Goal: Information Seeking & Learning: Learn about a topic

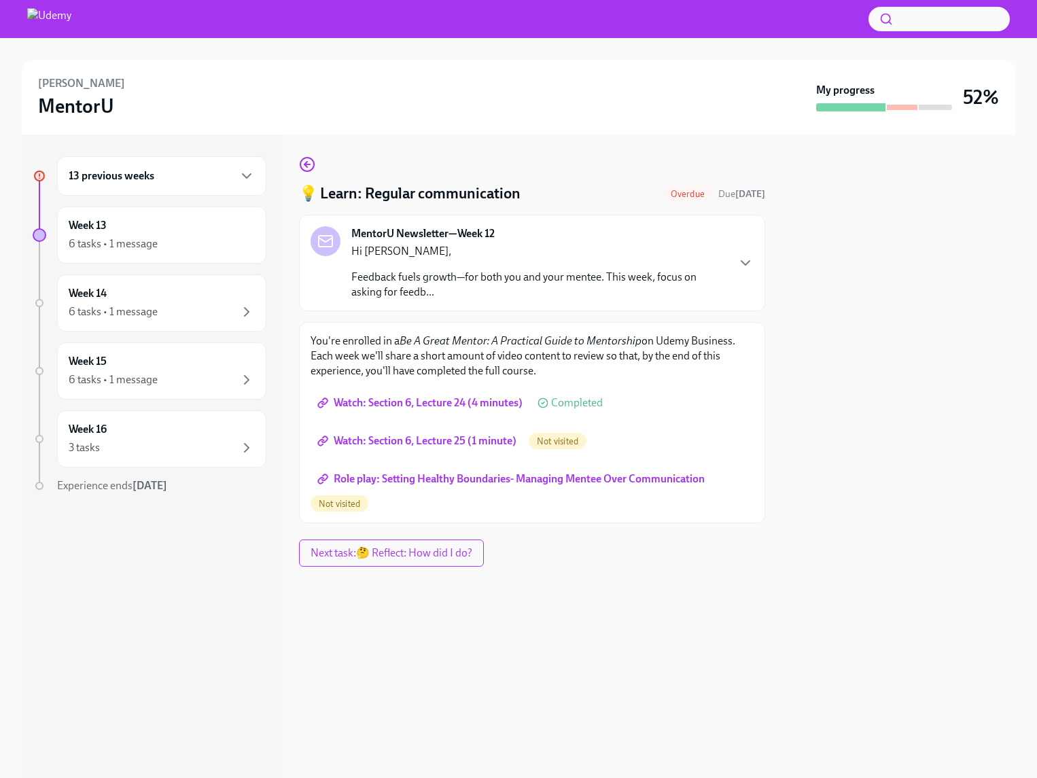
click at [423, 447] on span "Watch: Section 6, Lecture 25 (1 minute)" at bounding box center [418, 441] width 196 height 14
click at [416, 483] on span "Role play: Setting Healthy Boundaries- Managing Mentee Over Communication" at bounding box center [512, 479] width 384 height 14
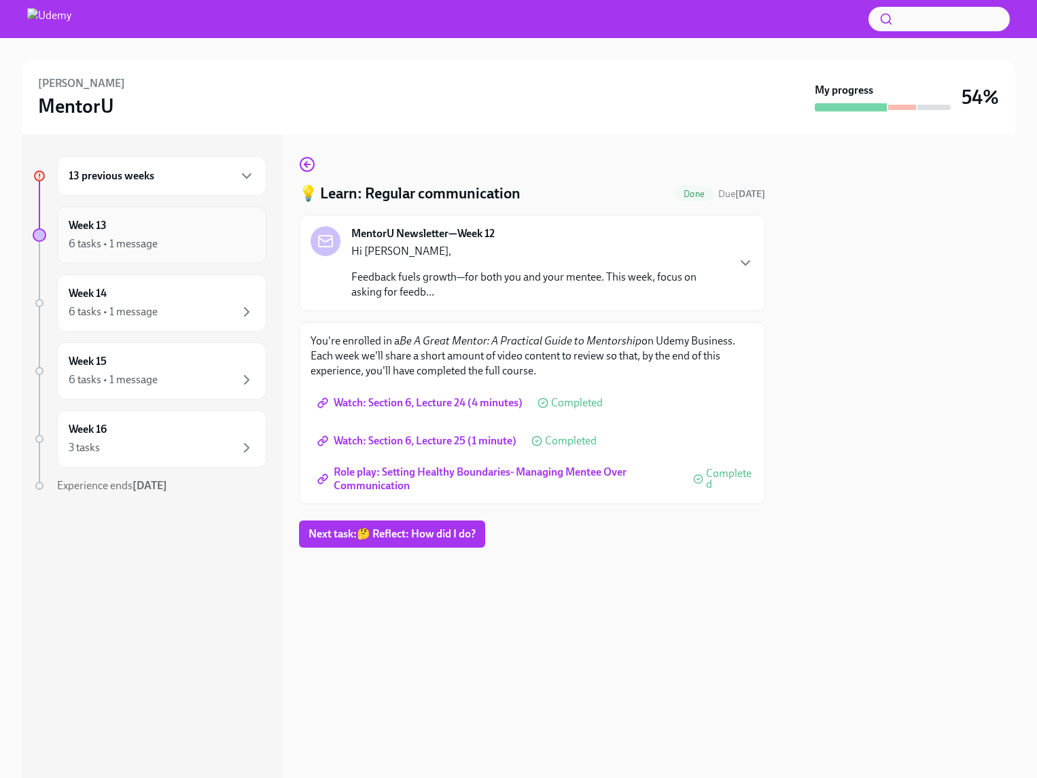
click at [160, 236] on div "6 tasks • 1 message" at bounding box center [162, 244] width 186 height 16
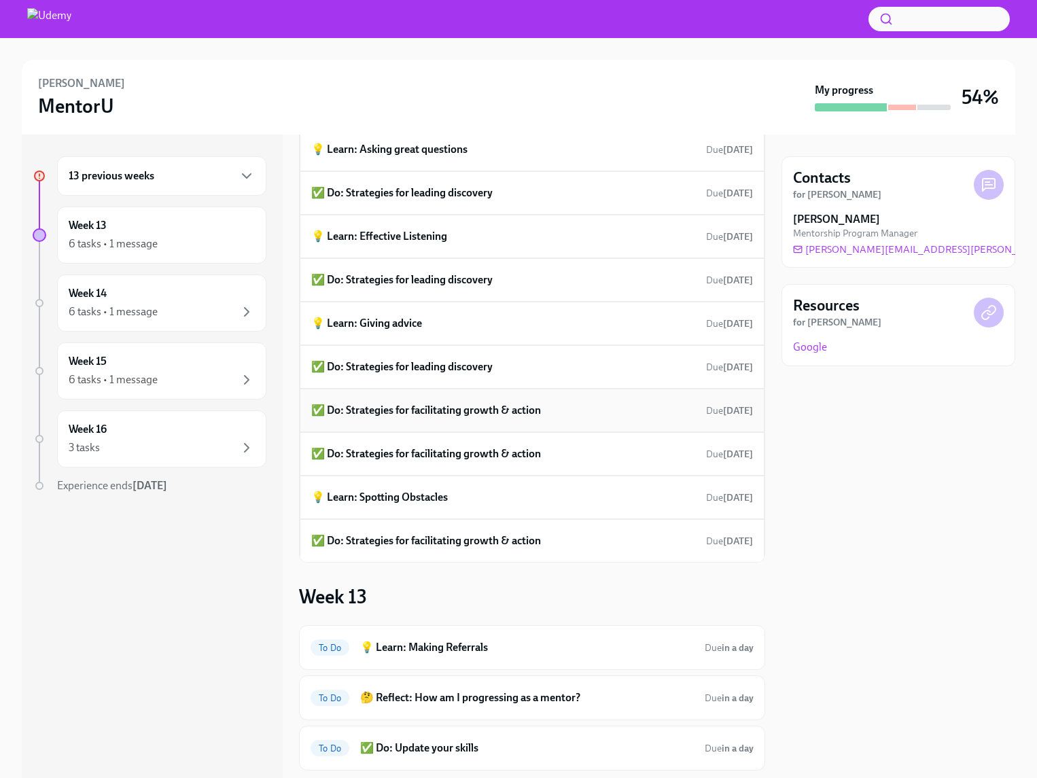
scroll to position [154, 0]
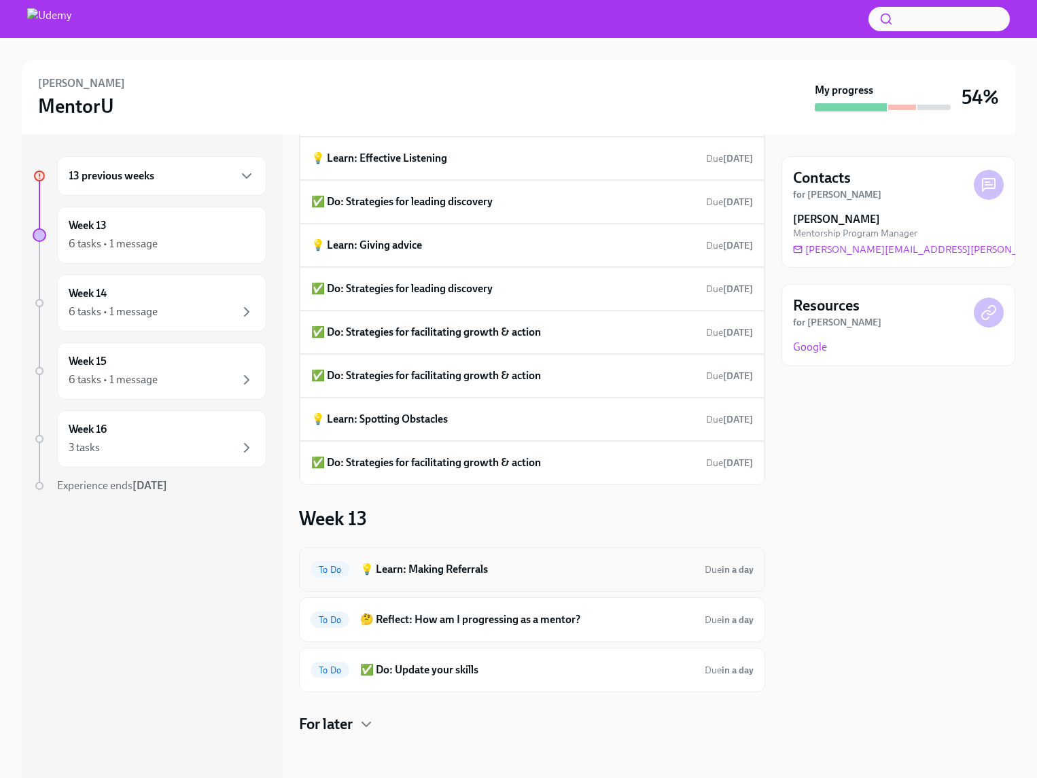
click at [501, 567] on h6 "💡 Learn: Making Referrals" at bounding box center [527, 569] width 334 height 15
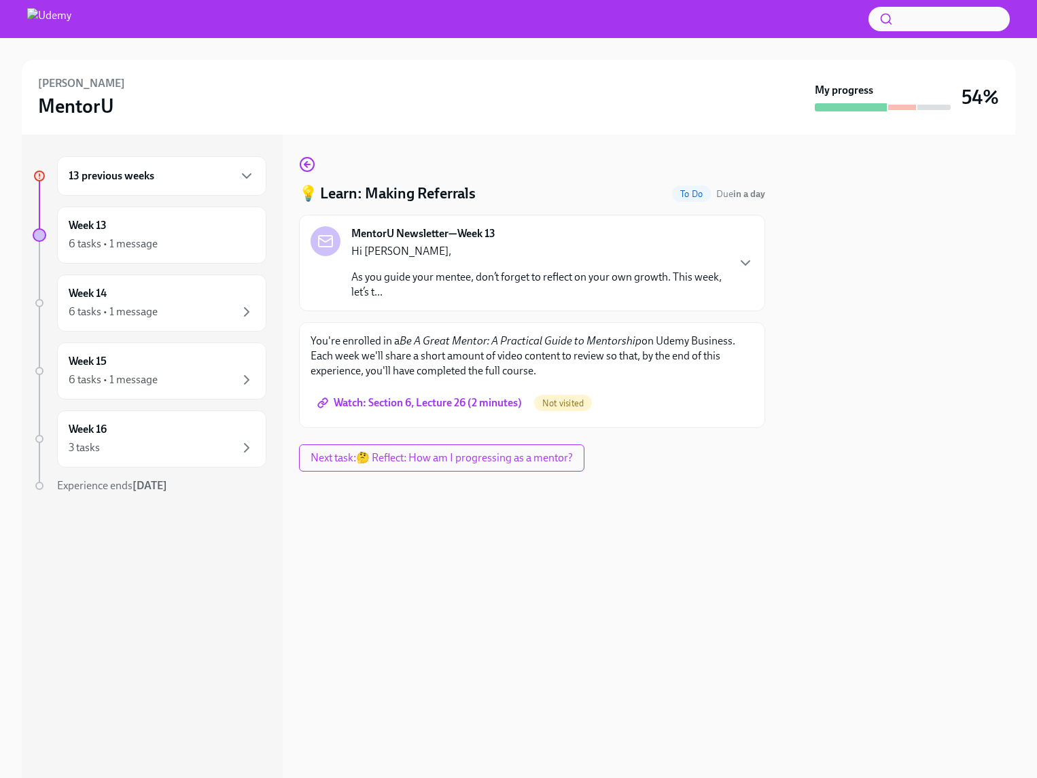
click at [421, 276] on p "As you guide your mentee, don’t forget to reflect on your own growth. This week…" at bounding box center [538, 285] width 375 height 30
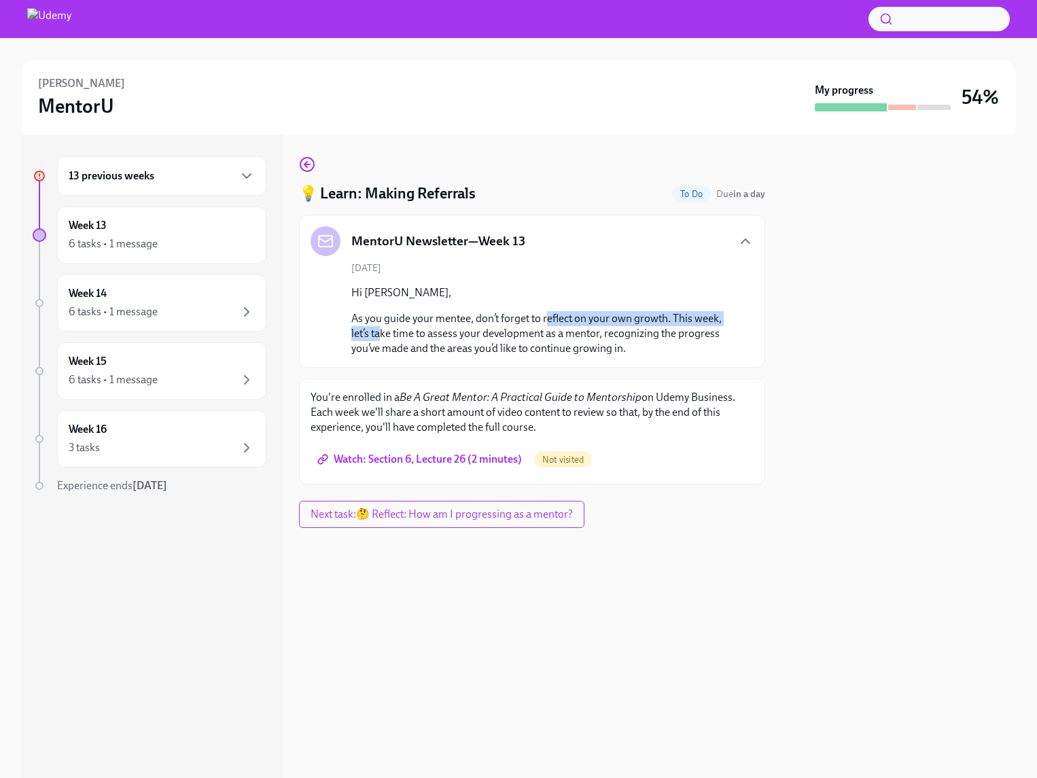
drag, startPoint x: 382, startPoint y: 329, endPoint x: 554, endPoint y: 321, distance: 172.8
click at [552, 321] on p "As you guide your mentee, don’t forget to reflect on your own growth. This week…" at bounding box center [541, 333] width 380 height 45
click at [603, 340] on p "As you guide your mentee, don’t forget to reflect on your own growth. This week…" at bounding box center [541, 333] width 380 height 45
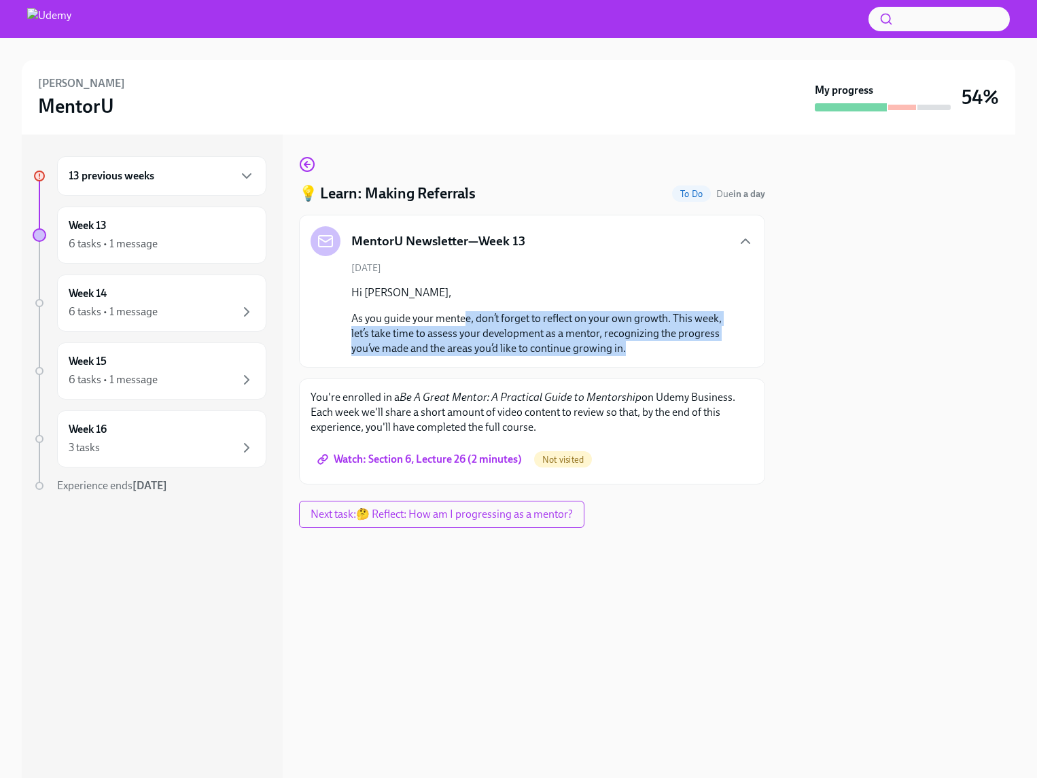
drag, startPoint x: 548, startPoint y: 318, endPoint x: 719, endPoint y: 349, distance: 174.0
click at [717, 346] on p "As you guide your mentee, don’t forget to reflect on your own growth. This week…" at bounding box center [541, 333] width 380 height 45
click at [721, 353] on p "As you guide your mentee, don’t forget to reflect on your own growth. This week…" at bounding box center [541, 333] width 380 height 45
drag, startPoint x: 420, startPoint y: 337, endPoint x: 713, endPoint y: 358, distance: 293.5
click at [713, 358] on div "MentorU Newsletter—Week 13 [DATE] Hi [PERSON_NAME], As you guide your mentee, d…" at bounding box center [532, 291] width 466 height 153
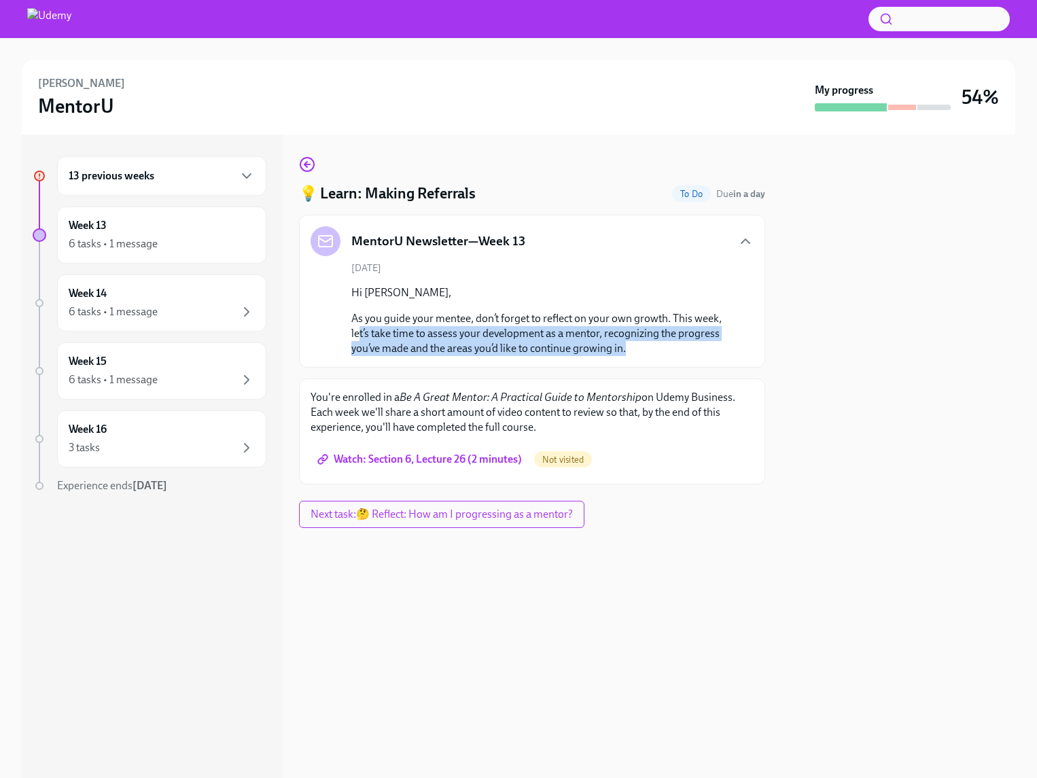
click at [372, 463] on span "Watch: Section 6, Lecture 26 (2 minutes)" at bounding box center [421, 459] width 202 height 14
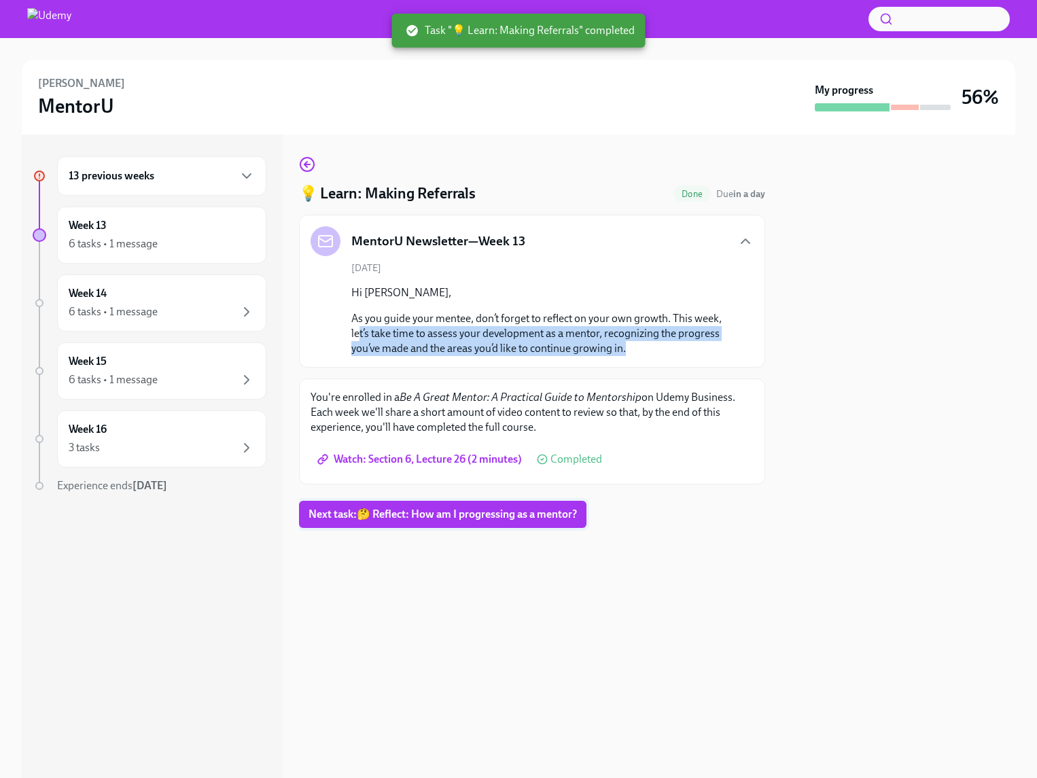
click at [409, 522] on button "Next task : 🤔 Reflect: How am I progressing as a mentor?" at bounding box center [442, 514] width 287 height 27
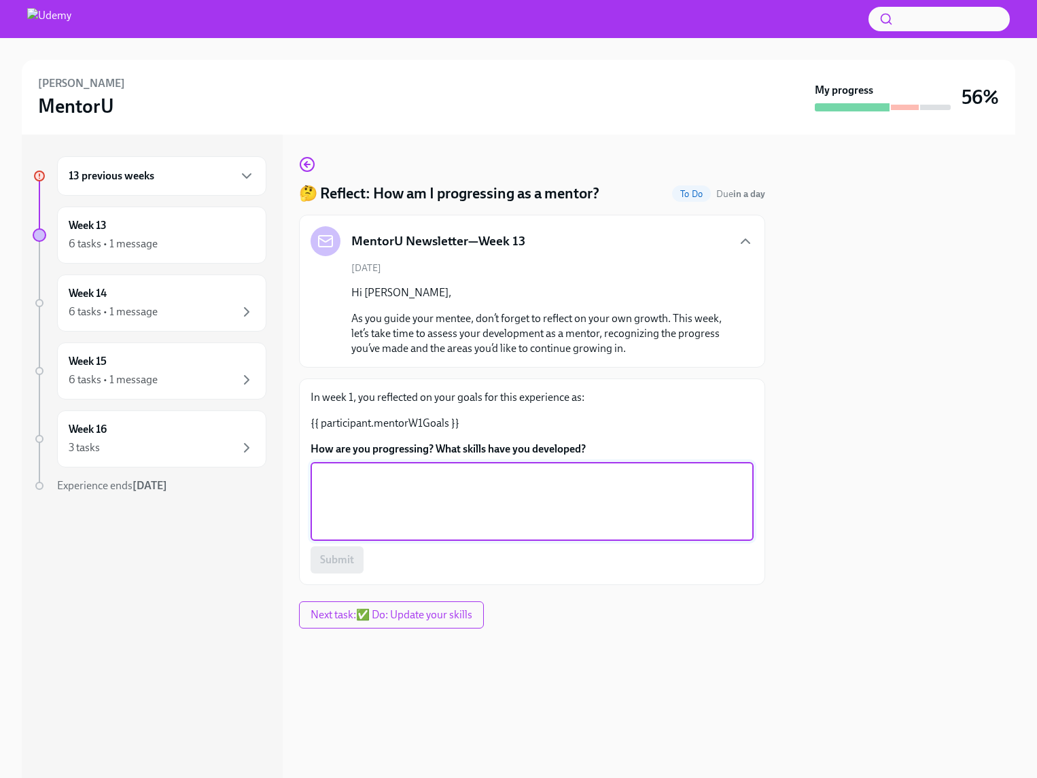
click at [437, 526] on textarea "How are you progressing? What skills have you developed?" at bounding box center [532, 501] width 427 height 65
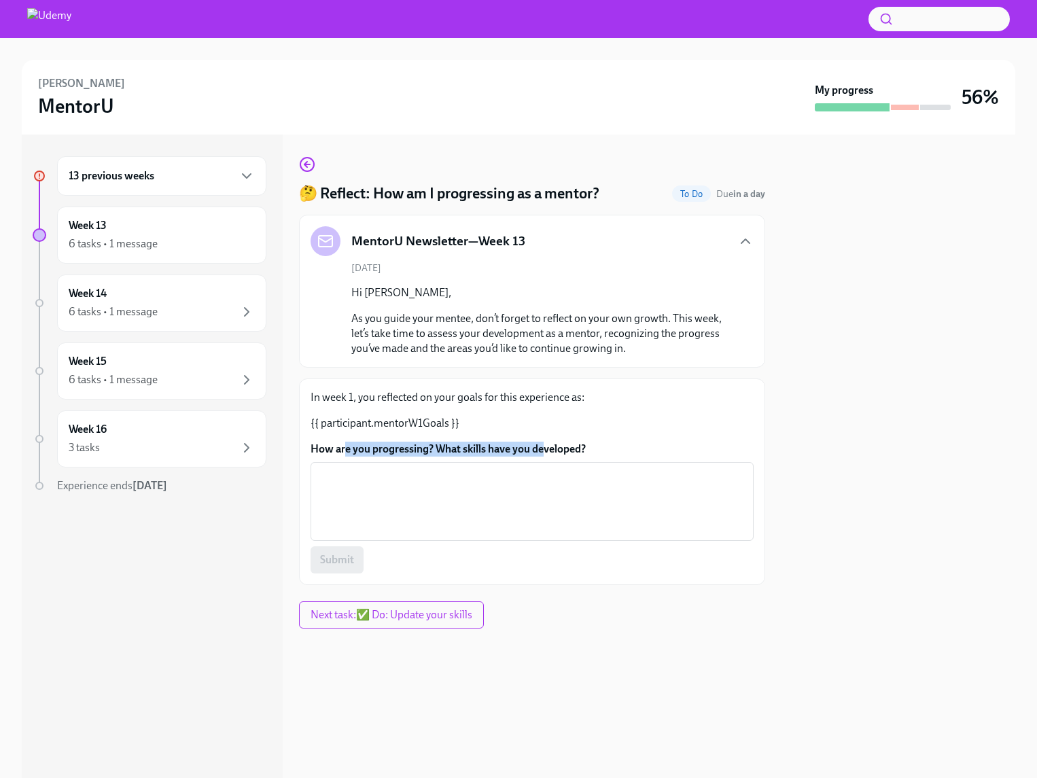
drag, startPoint x: 343, startPoint y: 452, endPoint x: 569, endPoint y: 448, distance: 226.3
click at [547, 450] on label "How are you progressing? What skills have you developed?" at bounding box center [531, 449] width 443 height 15
click at [590, 447] on label "How are you progressing? What skills have you developed?" at bounding box center [531, 449] width 443 height 15
click at [590, 469] on textarea "How are you progressing? What skills have you developed?" at bounding box center [532, 501] width 427 height 65
drag, startPoint x: 410, startPoint y: 401, endPoint x: 558, endPoint y: 406, distance: 147.5
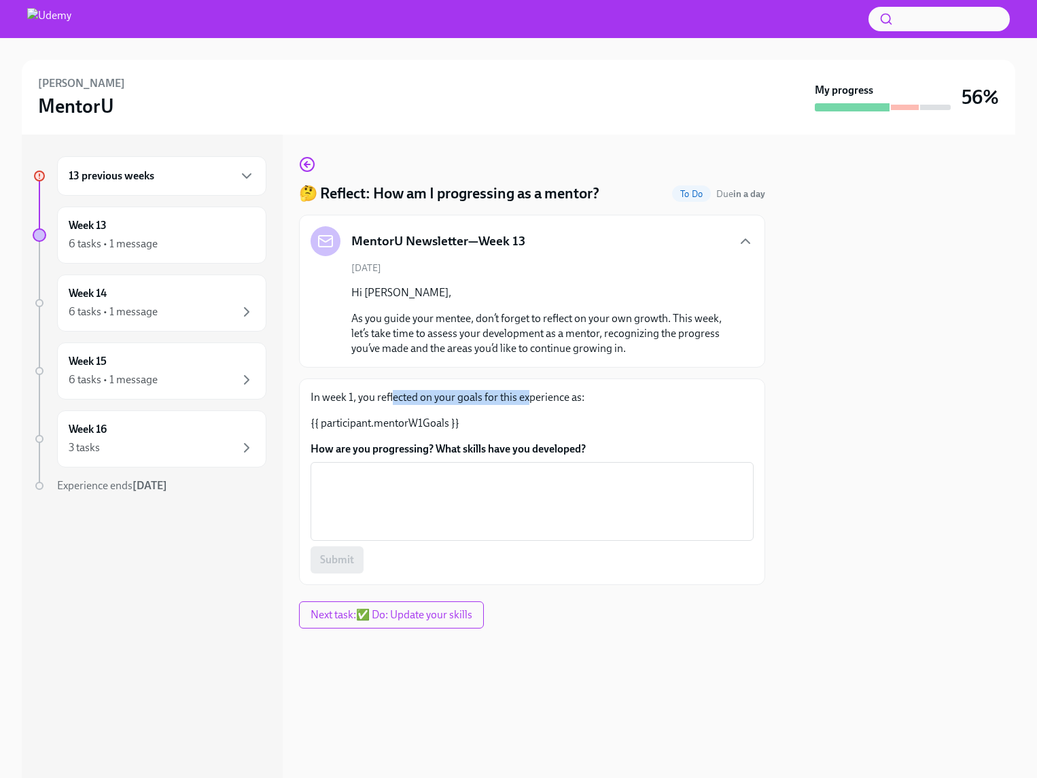
click at [539, 404] on p "In week 1, you reflected on your goals for this experience as:" at bounding box center [531, 397] width 443 height 15
click at [607, 415] on div "In week 1, you reflected on your goals for this experience as: {{ participant.m…" at bounding box center [531, 410] width 443 height 41
click at [179, 237] on div "6 tasks • 1 message" at bounding box center [162, 244] width 186 height 16
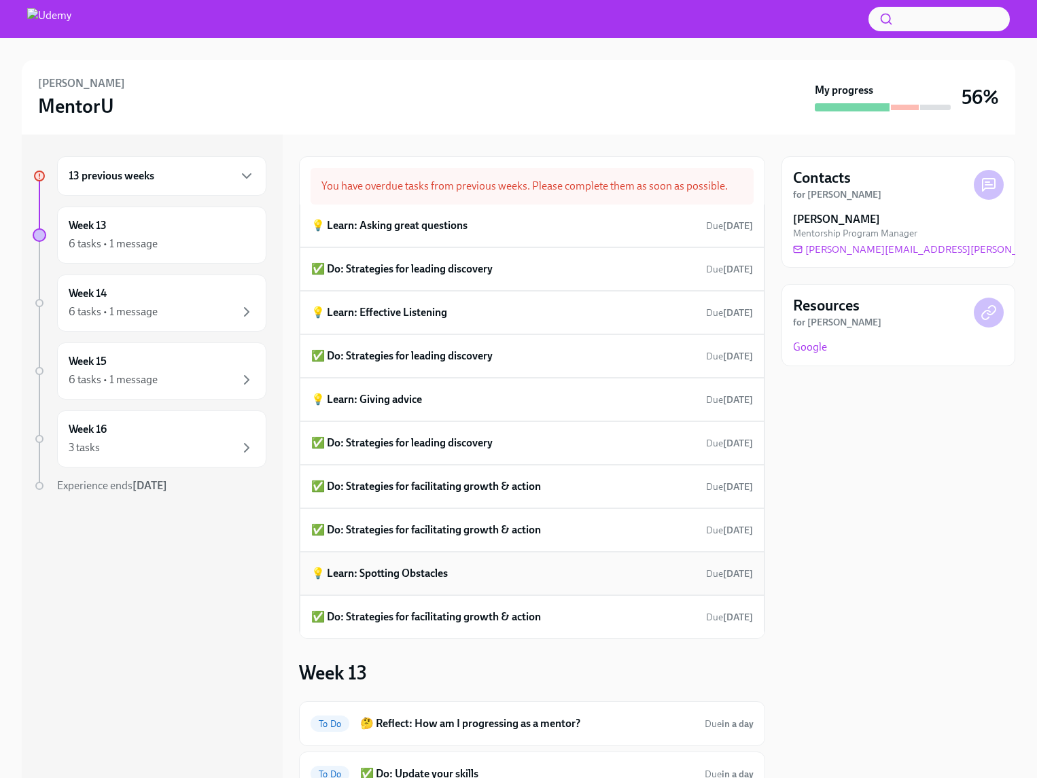
click at [484, 580] on div "💡 Learn: Spotting Obstacles Due [DATE]" at bounding box center [532, 573] width 442 height 20
